Goal: Information Seeking & Learning: Learn about a topic

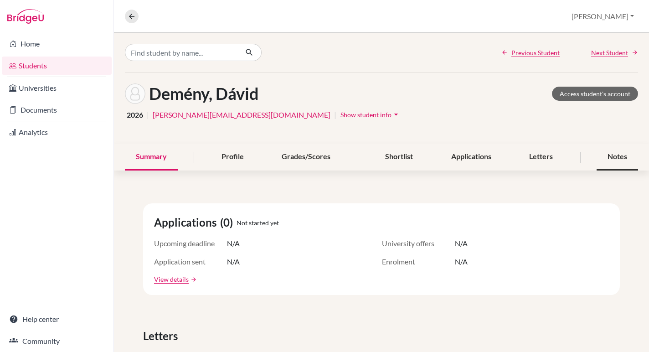
click at [613, 157] on div "Notes" at bounding box center [616, 157] width 41 height 27
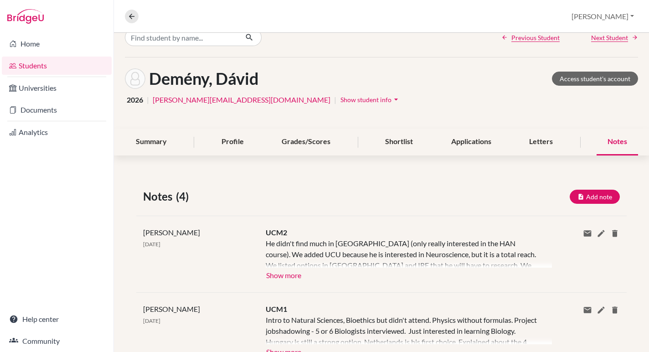
scroll to position [16, 0]
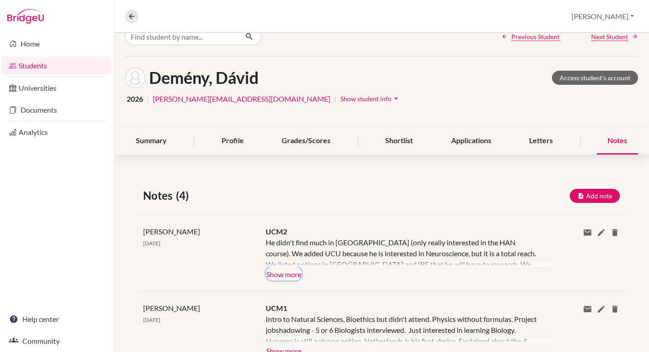
click at [291, 275] on button "Show more" at bounding box center [284, 274] width 36 height 14
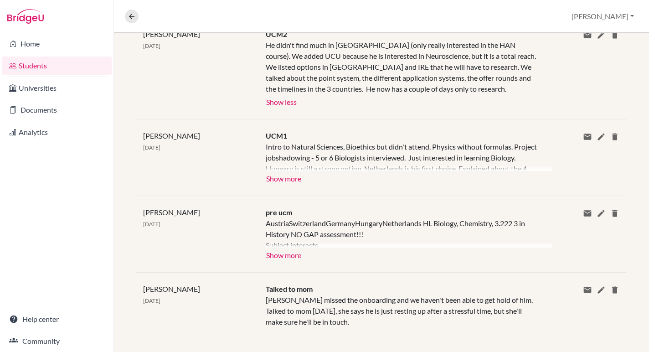
scroll to position [214, 0]
click at [294, 256] on button "Show more" at bounding box center [284, 254] width 36 height 14
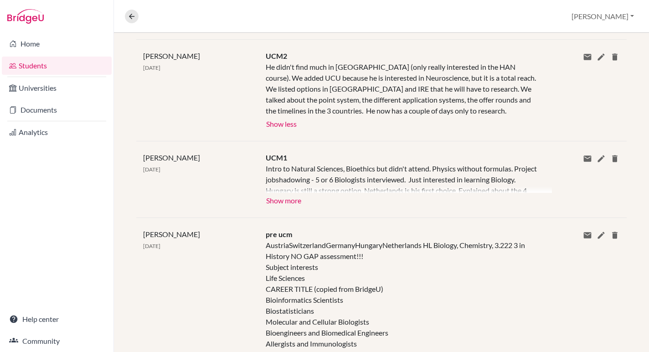
scroll to position [190, 0]
click at [293, 203] on button "Show more" at bounding box center [284, 201] width 36 height 14
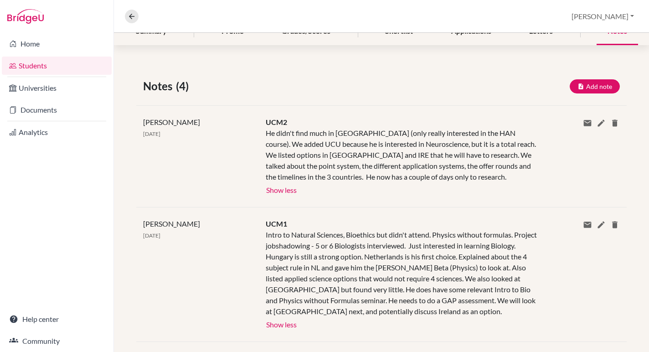
scroll to position [0, 0]
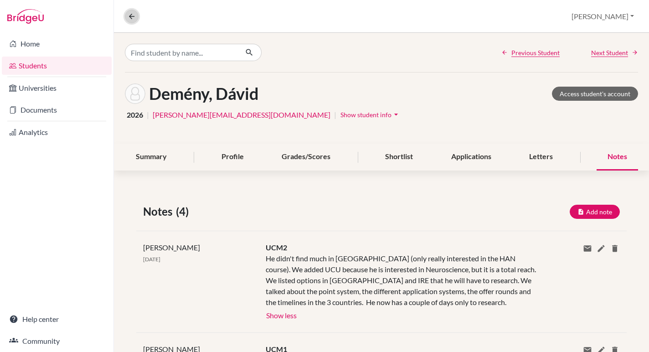
click at [130, 16] on icon at bounding box center [132, 16] width 8 height 8
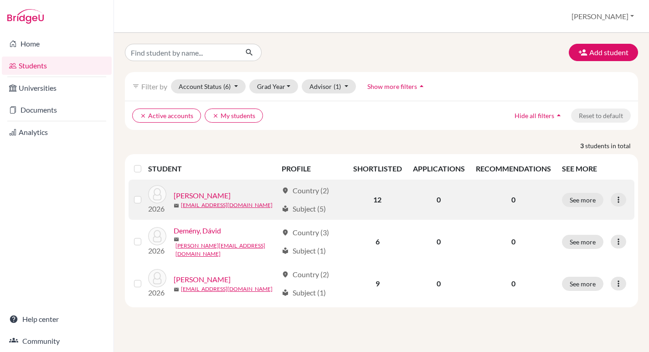
click at [208, 195] on link "[PERSON_NAME]" at bounding box center [202, 195] width 57 height 11
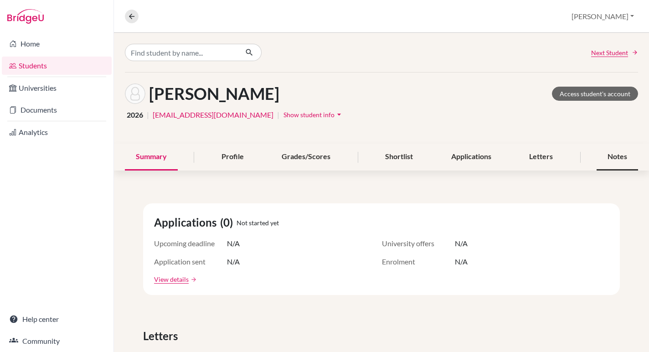
click at [604, 155] on div "Notes" at bounding box center [616, 157] width 41 height 27
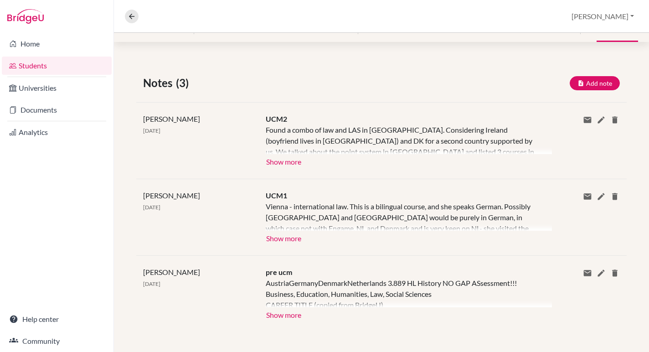
scroll to position [130, 0]
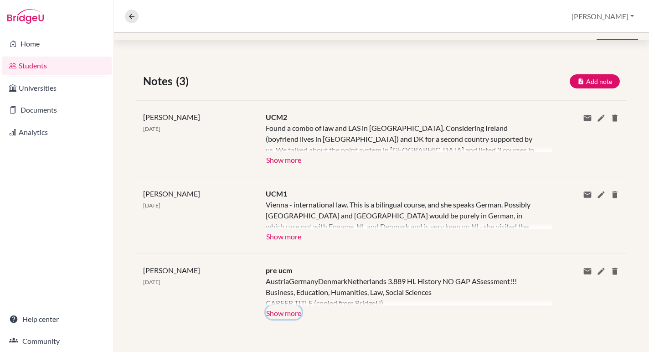
click at [294, 316] on button "Show more" at bounding box center [284, 312] width 36 height 14
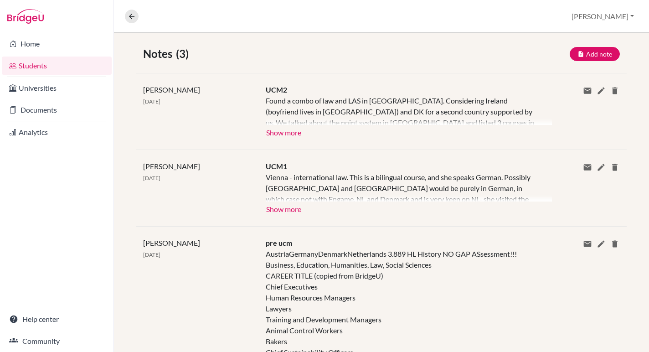
scroll to position [151, 0]
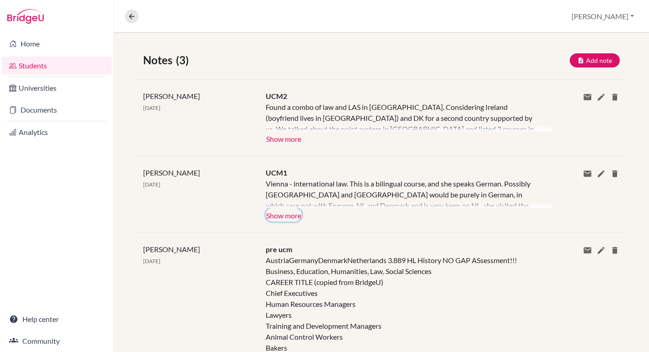
click at [295, 216] on button "Show more" at bounding box center [284, 215] width 36 height 14
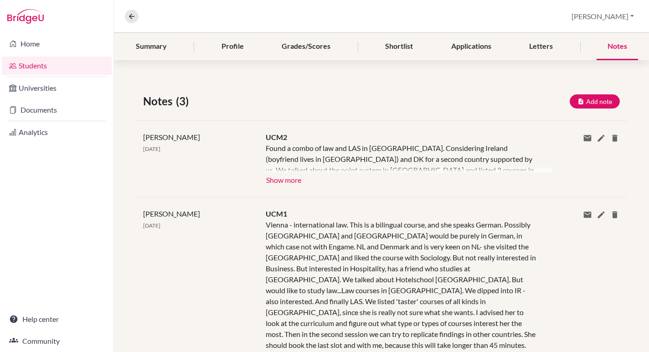
scroll to position [106, 0]
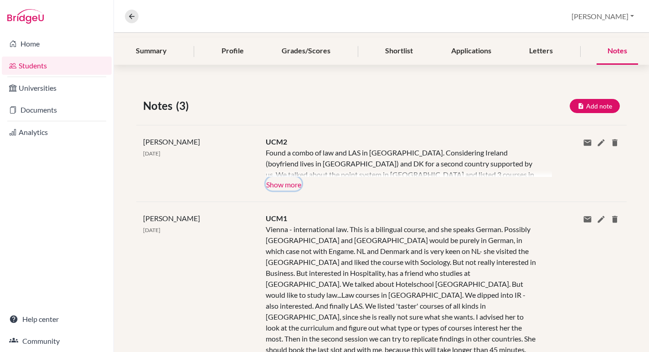
click at [291, 186] on button "Show more" at bounding box center [284, 184] width 36 height 14
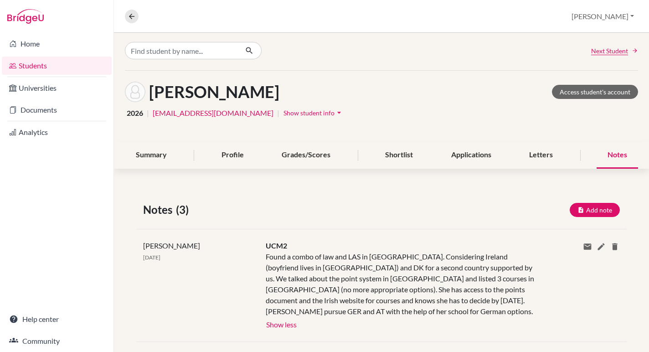
scroll to position [0, 0]
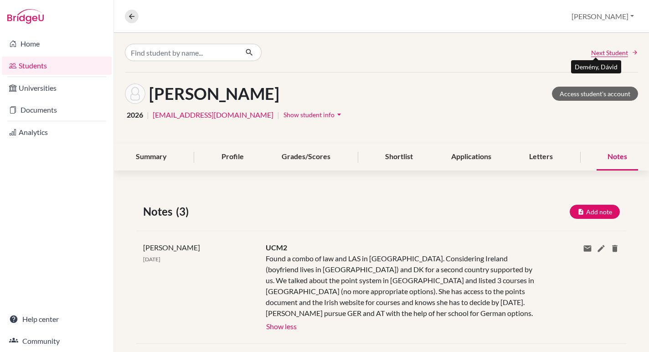
click at [602, 53] on span "Next Student" at bounding box center [609, 53] width 37 height 10
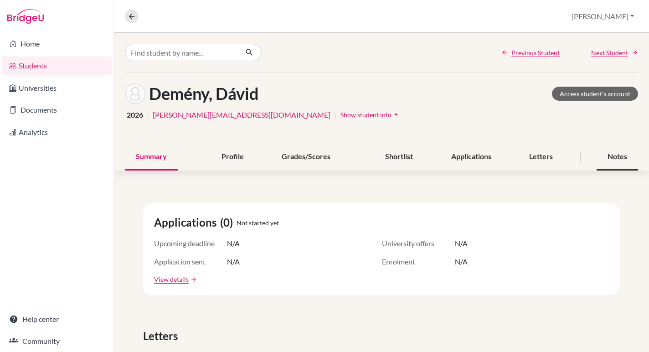
click at [611, 152] on div "Notes" at bounding box center [616, 157] width 41 height 27
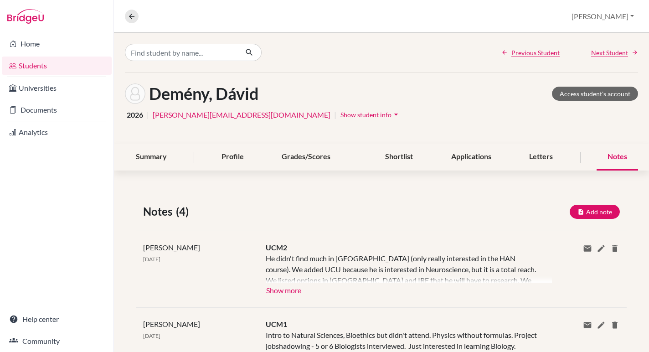
click at [610, 53] on span "Next Student" at bounding box center [609, 53] width 37 height 10
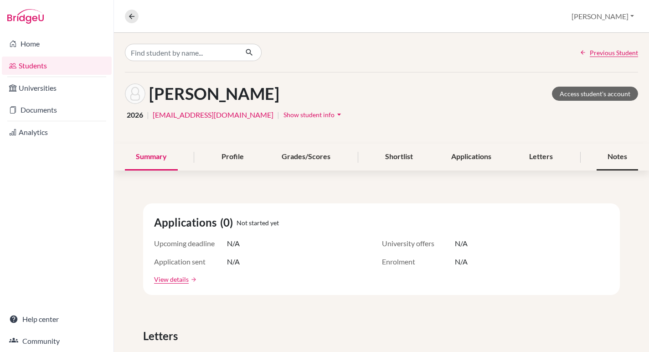
click at [606, 157] on div "Notes" at bounding box center [616, 157] width 41 height 27
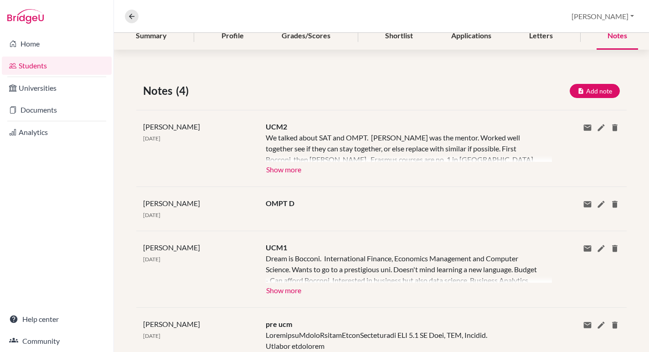
scroll to position [121, 0]
click at [293, 295] on button "Show more" at bounding box center [284, 289] width 36 height 14
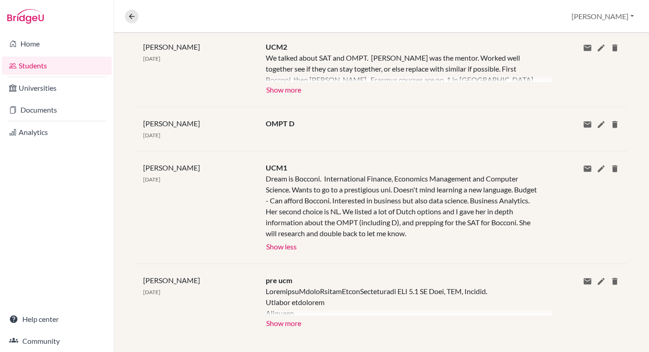
scroll to position [211, 0]
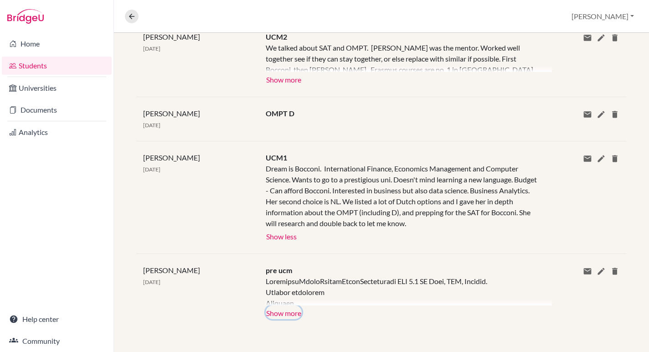
click at [282, 314] on button "Show more" at bounding box center [284, 312] width 36 height 14
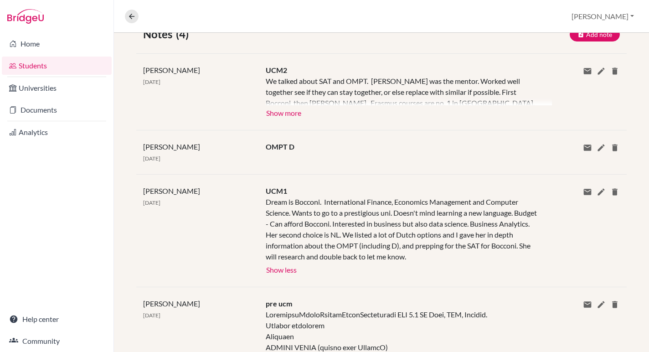
scroll to position [174, 0]
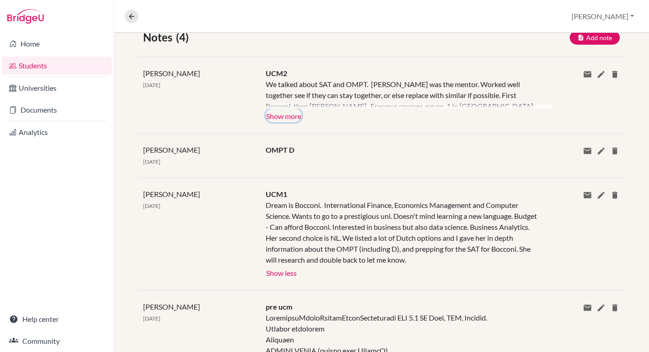
click at [290, 116] on button "Show more" at bounding box center [284, 115] width 36 height 14
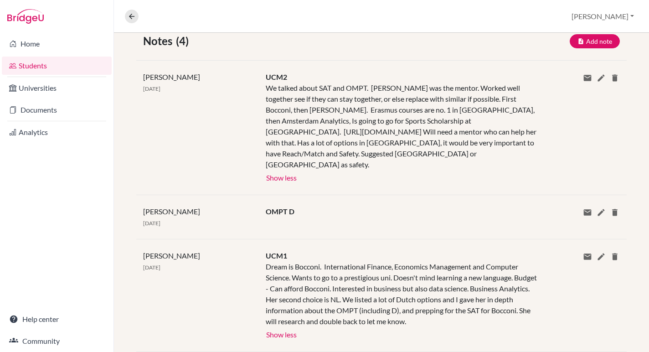
scroll to position [168, 0]
